Goal: Transaction & Acquisition: Purchase product/service

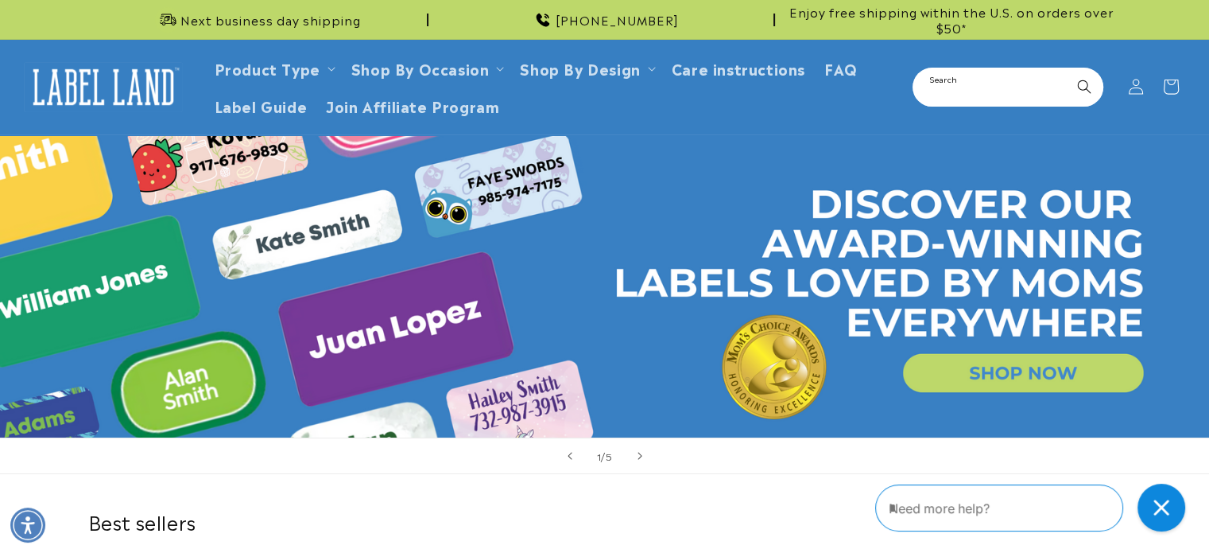
click at [957, 85] on input "Search" at bounding box center [1008, 87] width 188 height 36
type input "***"
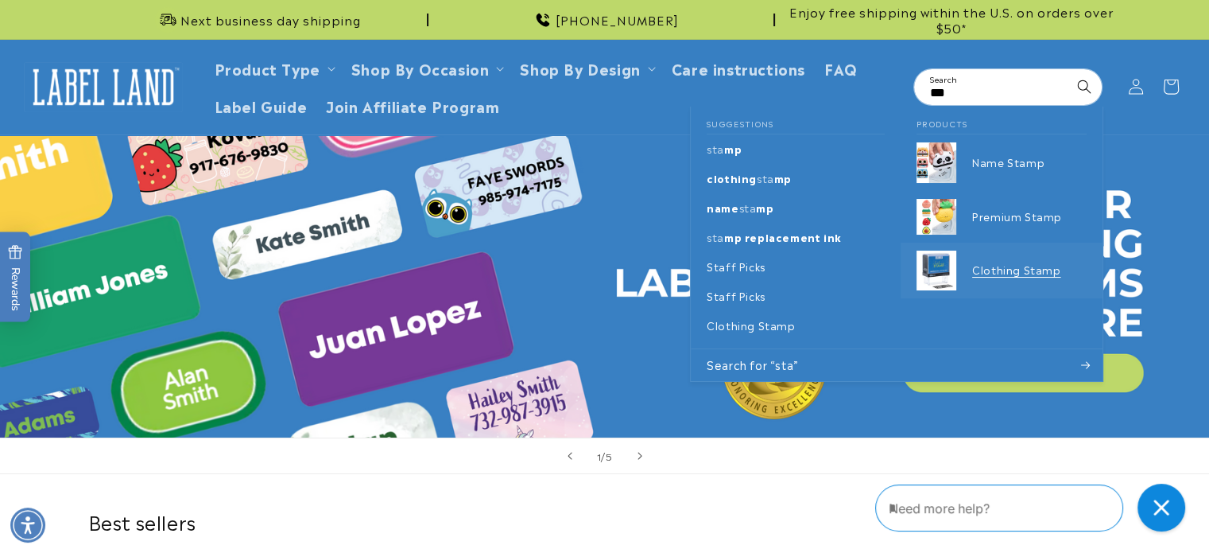
click at [995, 276] on p "Clothing Stamp" at bounding box center [1029, 270] width 115 height 14
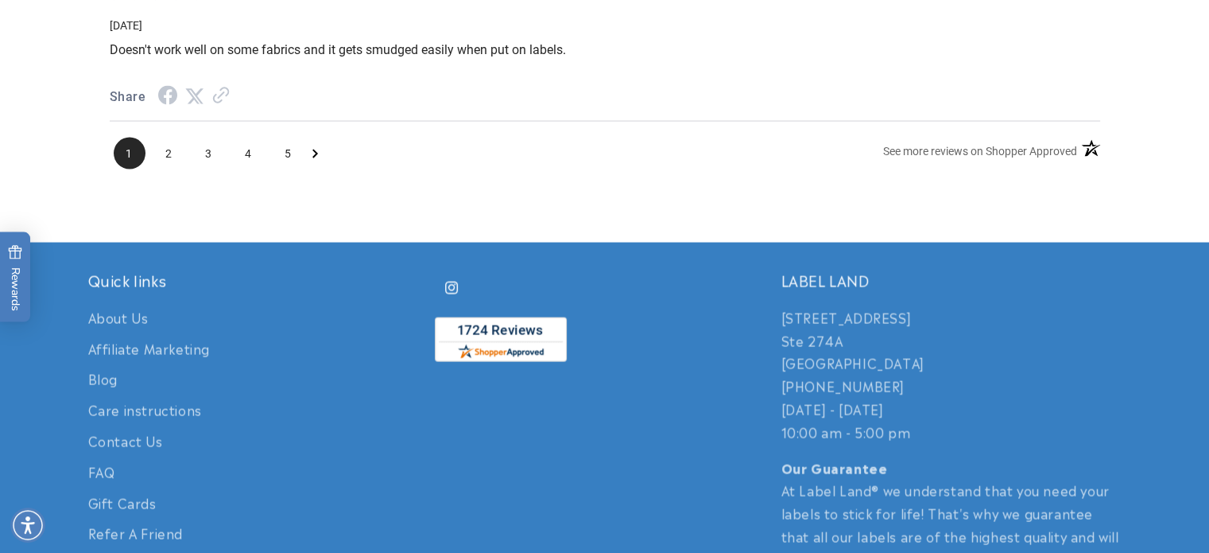
scroll to position [3239, 0]
